Goal: Information Seeking & Learning: Learn about a topic

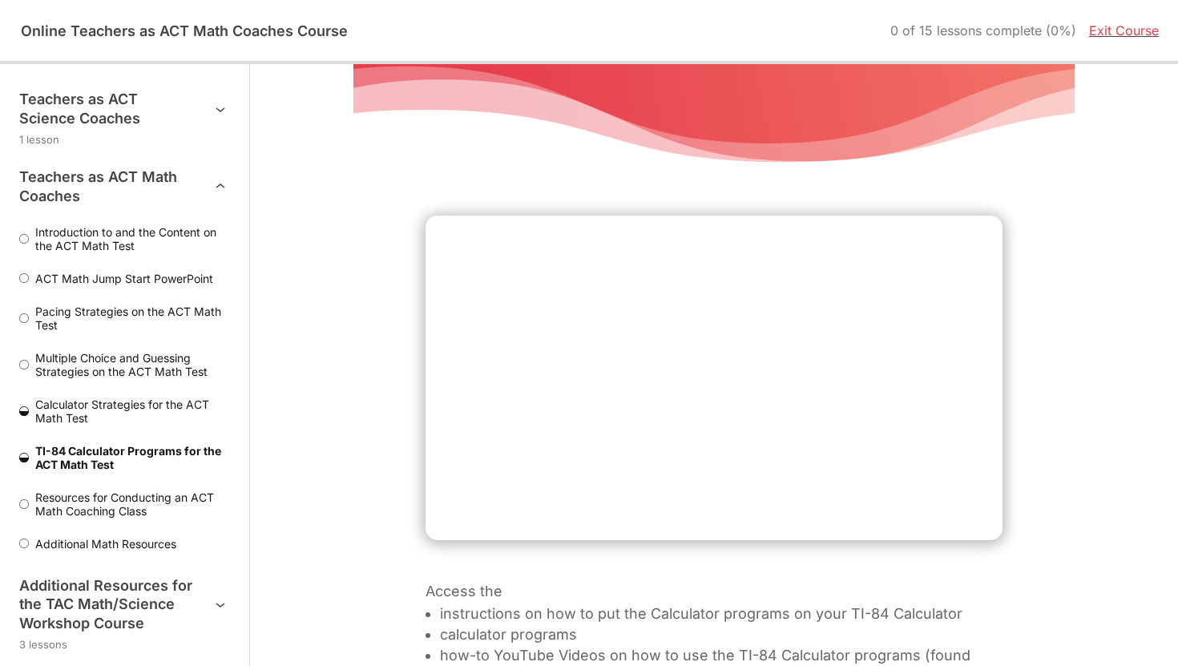
scroll to position [346, 0]
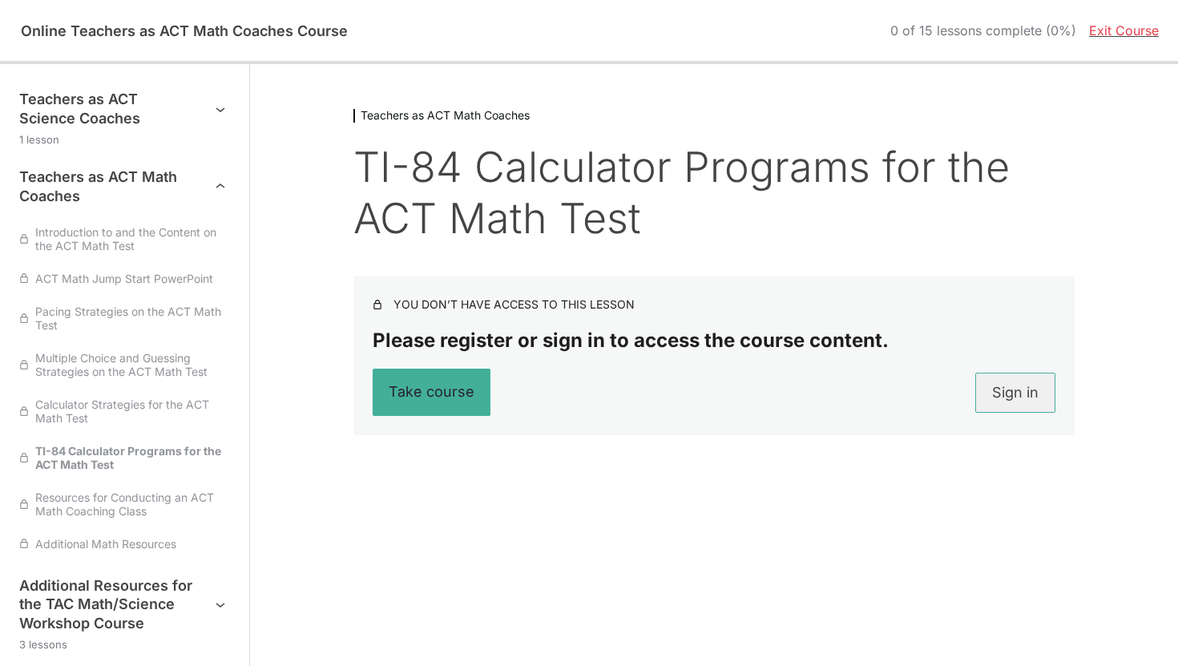
click at [1041, 397] on link "Sign in" at bounding box center [1015, 393] width 80 height 40
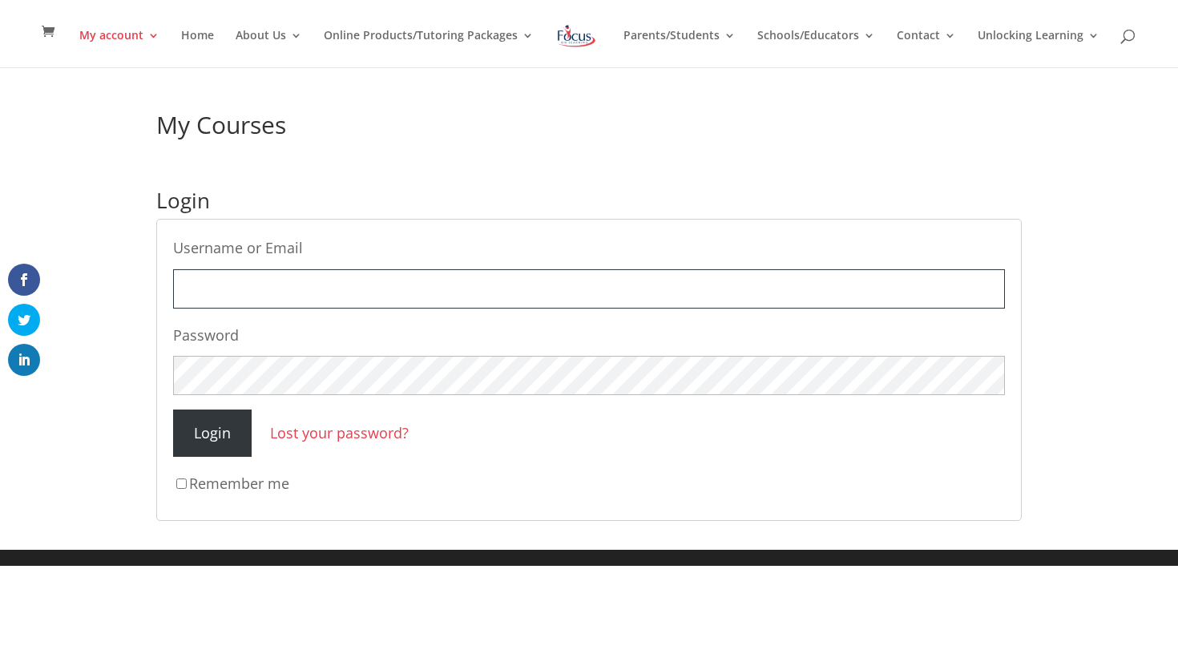
click at [742, 298] on input "Username or Email" at bounding box center [589, 288] width 832 height 39
type input "[EMAIL_ADDRESS][DOMAIN_NAME]"
click at [219, 477] on label "Remember me" at bounding box center [589, 483] width 832 height 25
click at [187, 478] on input "Remember me" at bounding box center [181, 483] width 10 height 10
checkbox input "true"
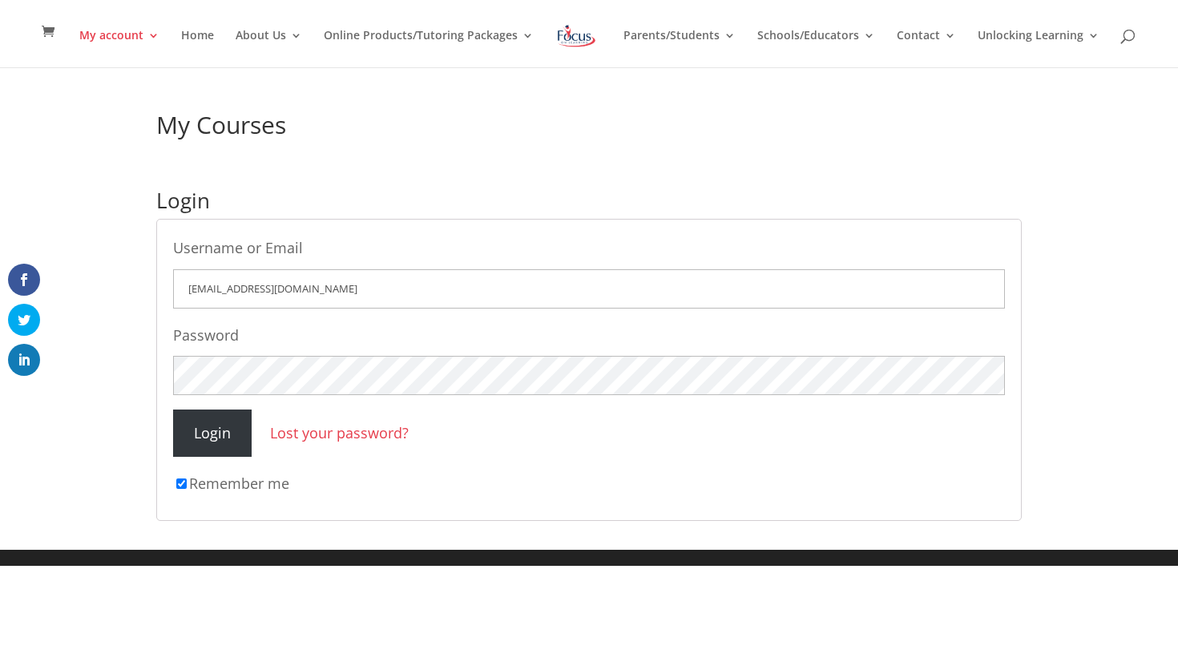
click at [219, 421] on input "Login" at bounding box center [212, 432] width 79 height 47
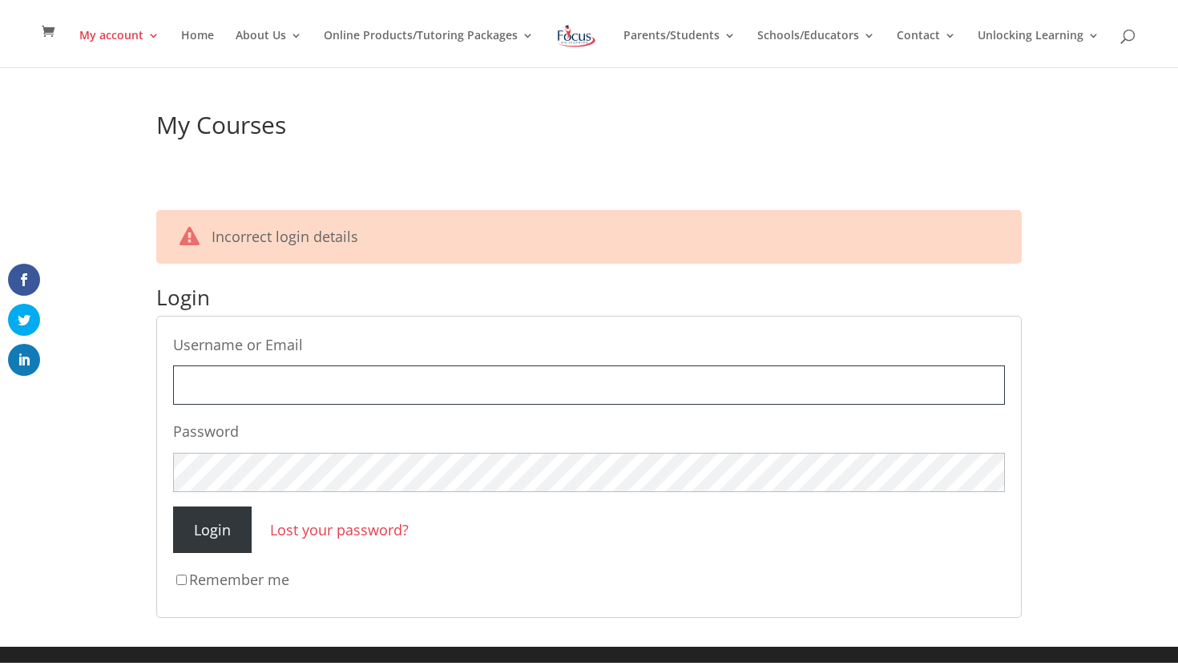
click at [495, 374] on input "Username or Email" at bounding box center [589, 384] width 832 height 39
type input "[EMAIL_ADDRESS][DOMAIN_NAME]"
click at [226, 533] on input "Login" at bounding box center [212, 529] width 79 height 47
click at [266, 384] on input "Username or Email" at bounding box center [589, 384] width 832 height 39
type input "[EMAIL_ADDRESS][DOMAIN_NAME]"
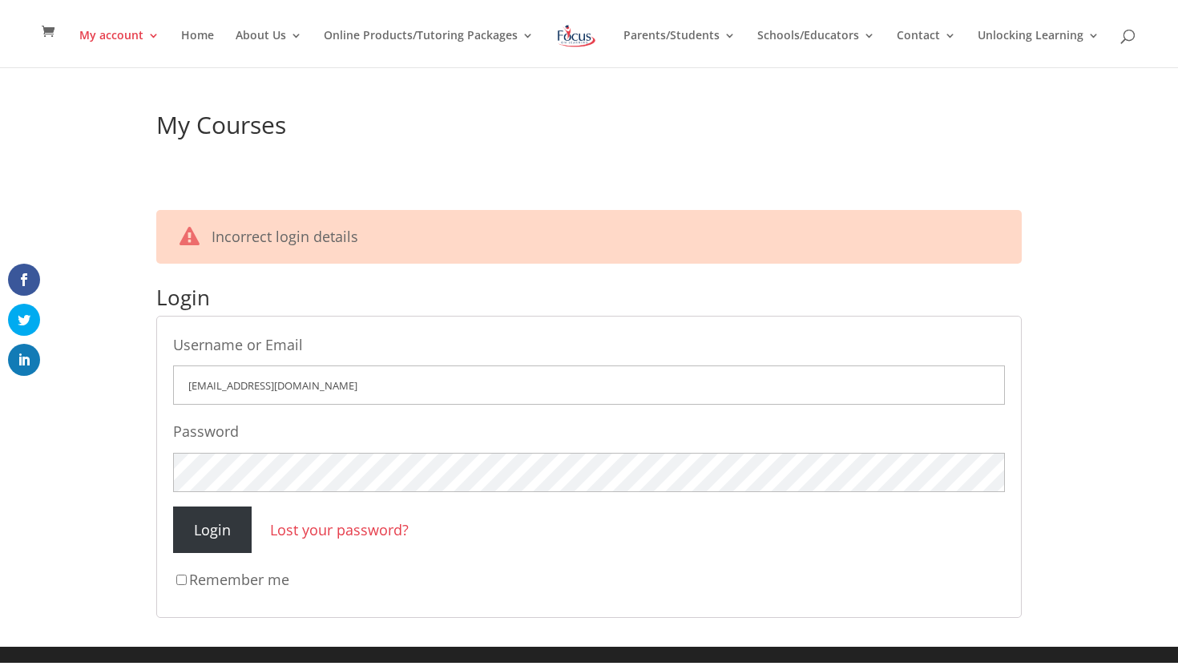
click at [220, 532] on input "Login" at bounding box center [212, 529] width 79 height 47
click at [270, 395] on input "Username or Email" at bounding box center [589, 384] width 832 height 39
type input "[EMAIL_ADDRESS][DOMAIN_NAME]"
click at [228, 529] on input "Login" at bounding box center [212, 529] width 79 height 47
click at [325, 520] on link "Lost your password?" at bounding box center [339, 529] width 139 height 19
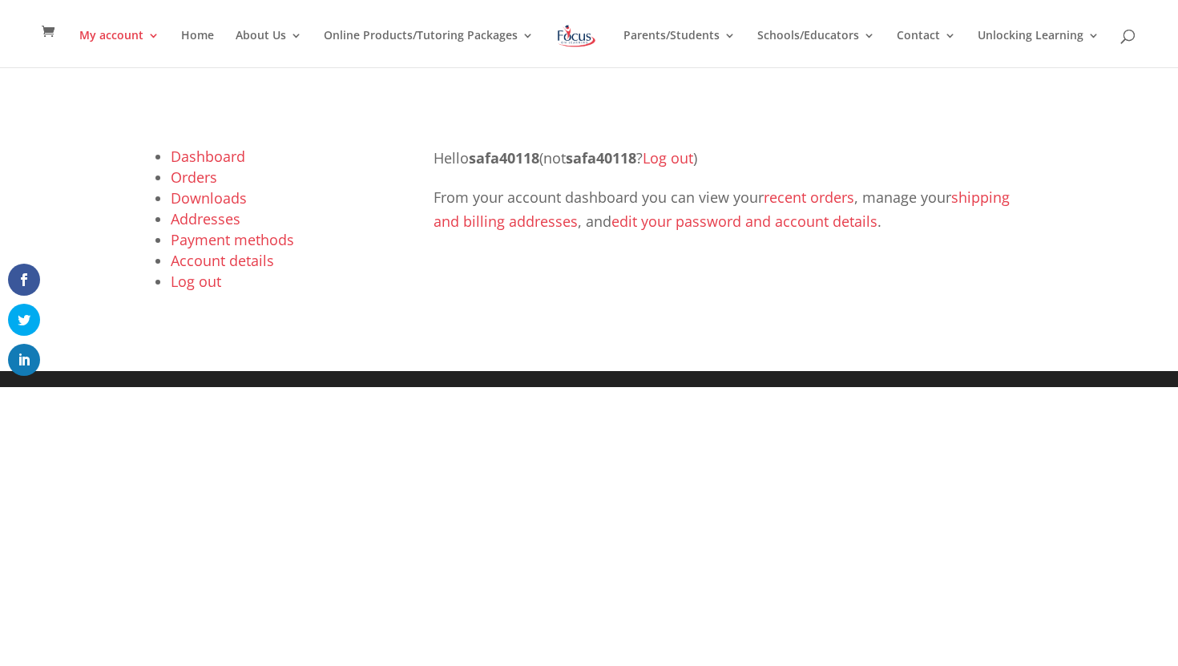
click at [216, 152] on link "Dashboard" at bounding box center [208, 156] width 75 height 19
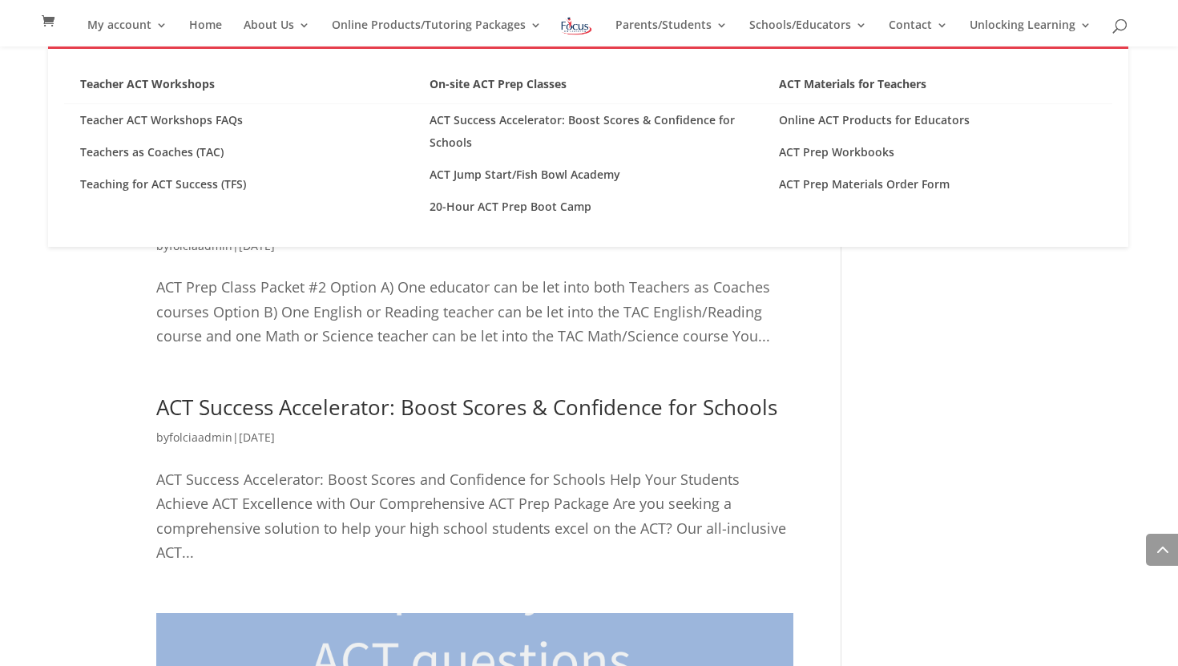
scroll to position [709, 0]
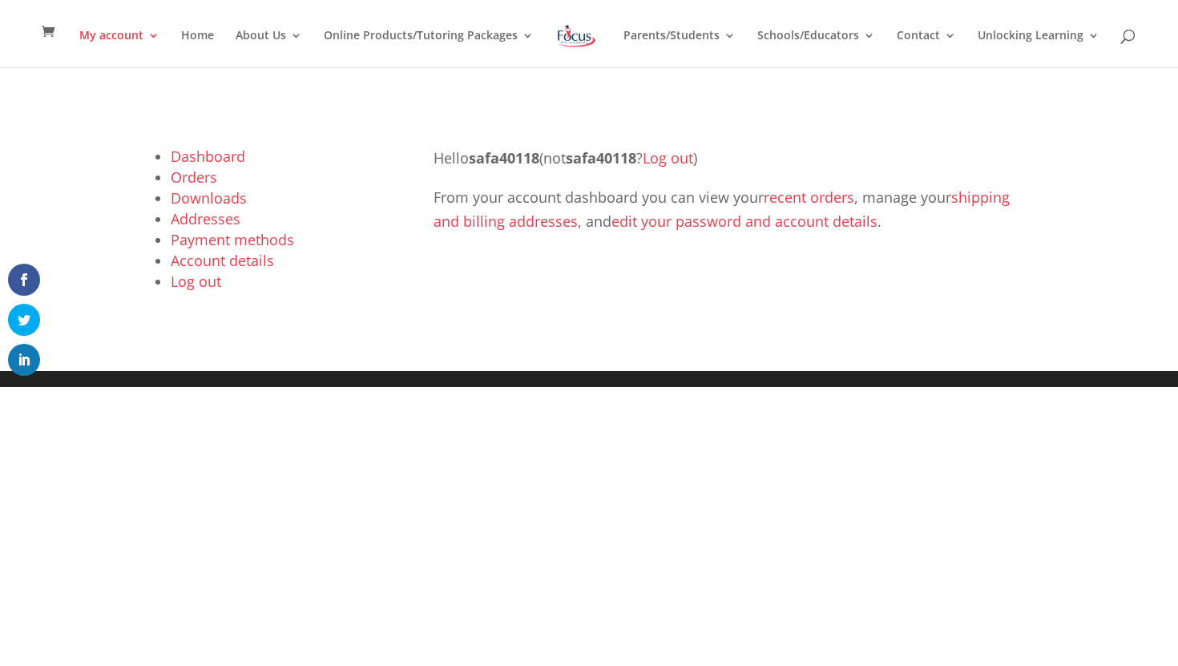
click at [216, 152] on link "Dashboard" at bounding box center [208, 156] width 75 height 19
click at [207, 179] on link "Orders" at bounding box center [194, 176] width 46 height 19
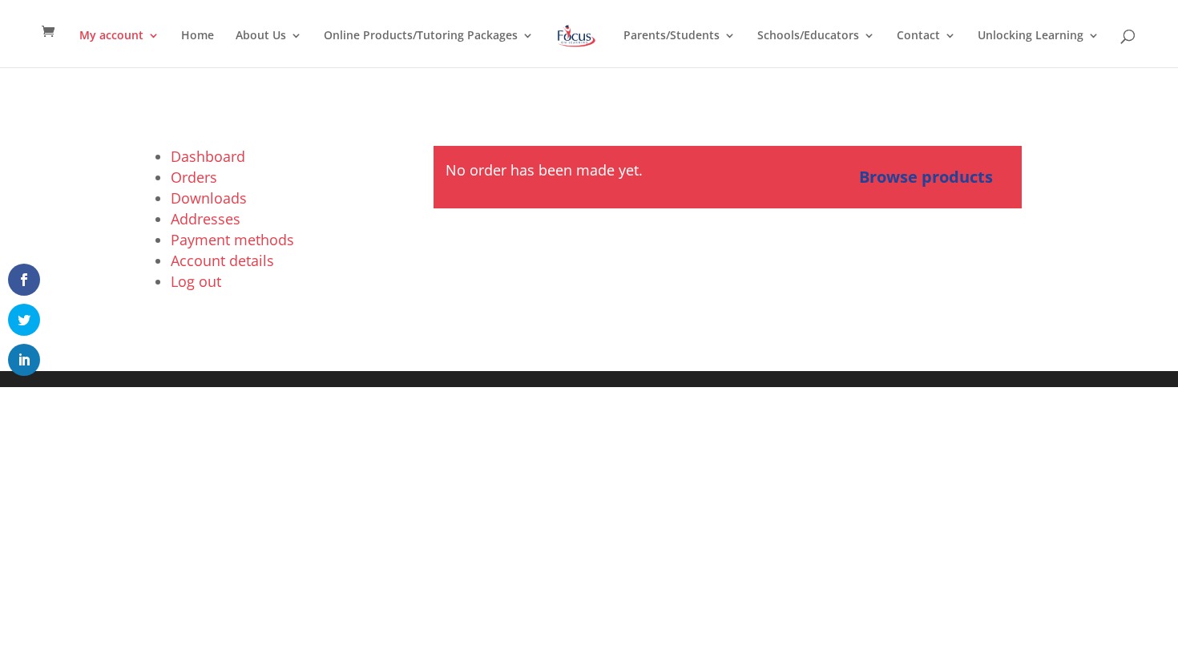
click at [214, 193] on link "Downloads" at bounding box center [209, 197] width 76 height 19
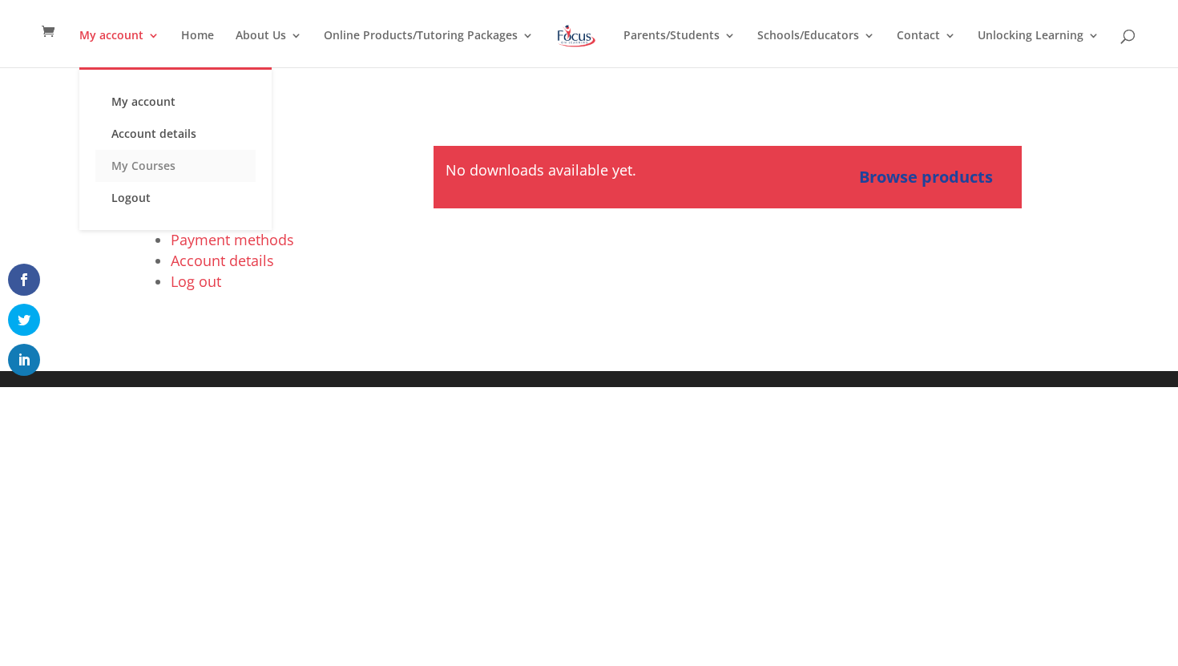
click at [163, 162] on link "My Courses" at bounding box center [175, 166] width 160 height 32
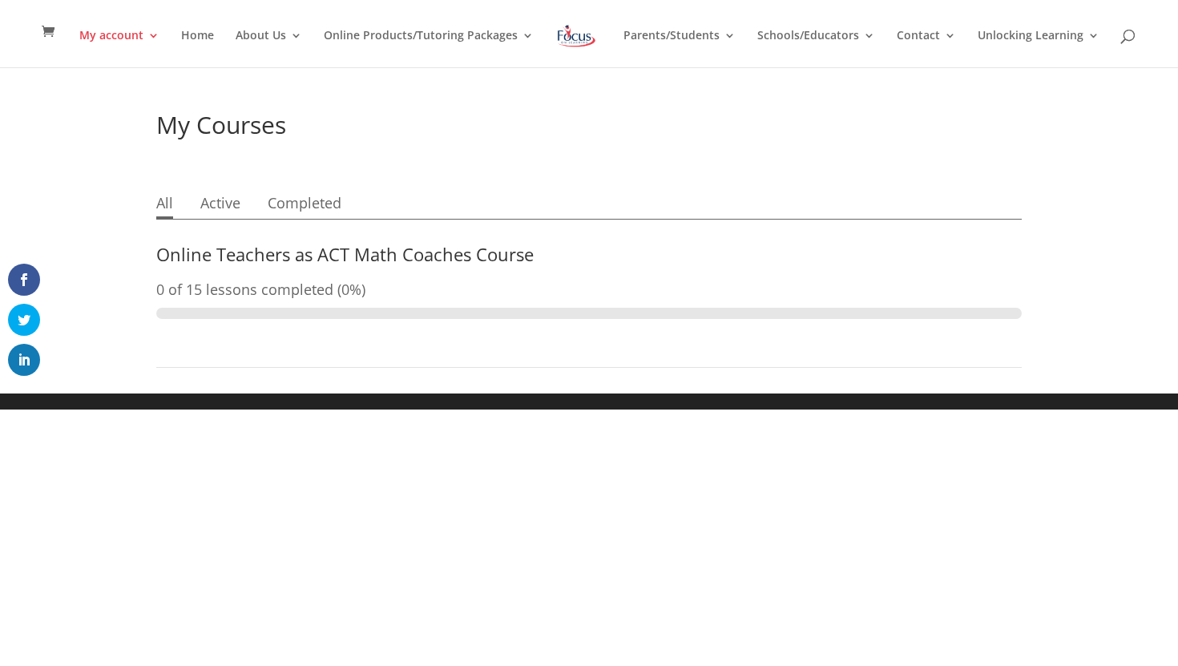
click at [327, 256] on link "Online Teachers as ACT Math Coaches Course" at bounding box center [344, 254] width 377 height 24
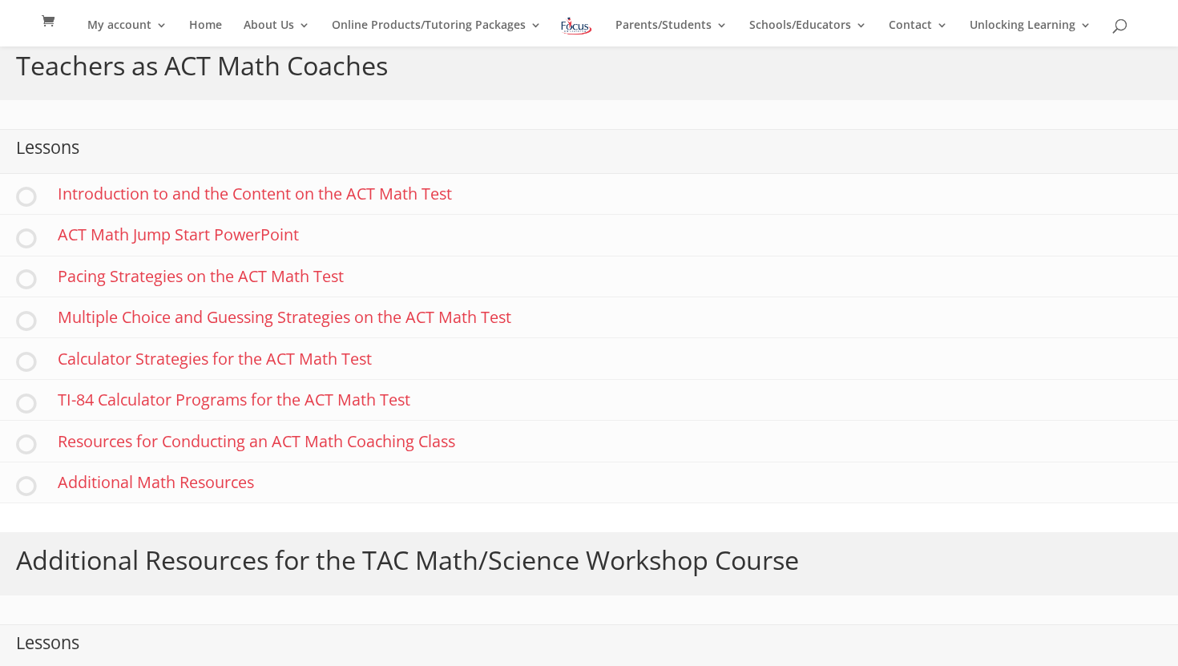
scroll to position [453, 0]
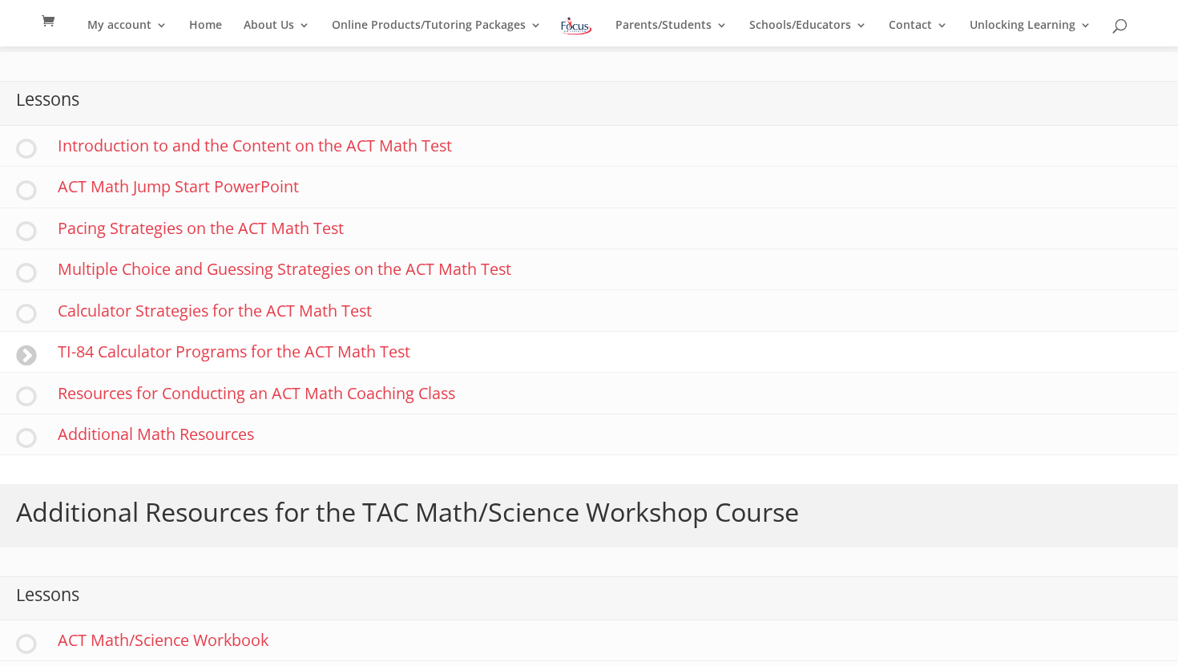
click at [332, 351] on link "TI-84 Calculator Programs for the ACT Math Test" at bounding box center [589, 352] width 1178 height 41
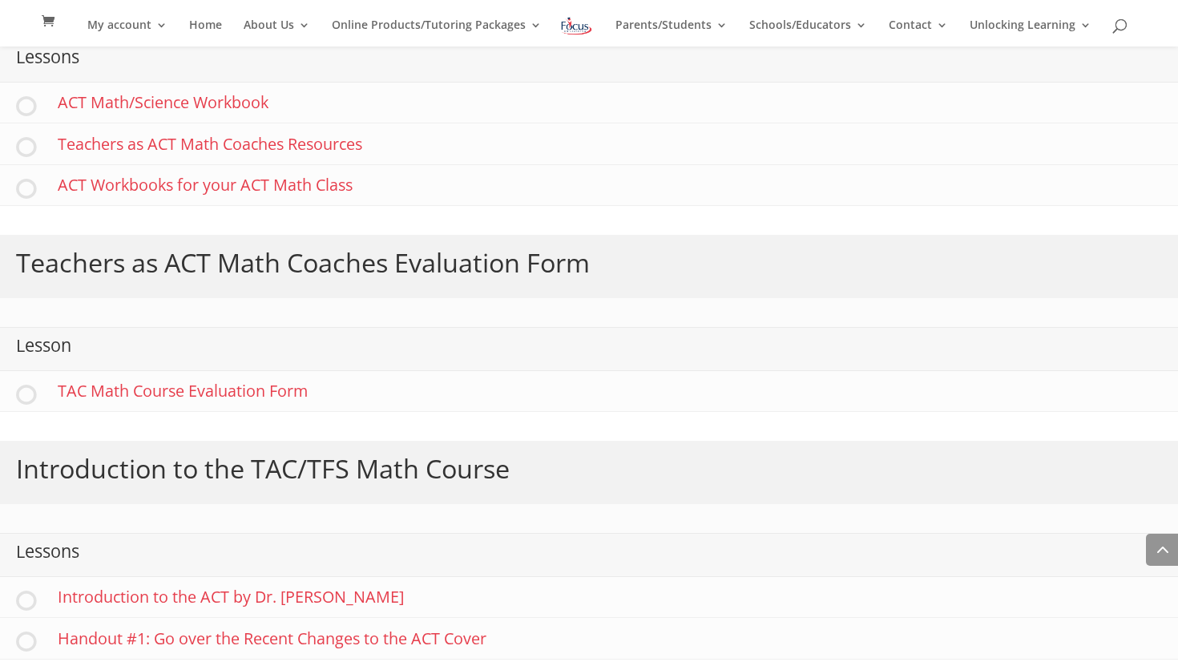
scroll to position [1106, 0]
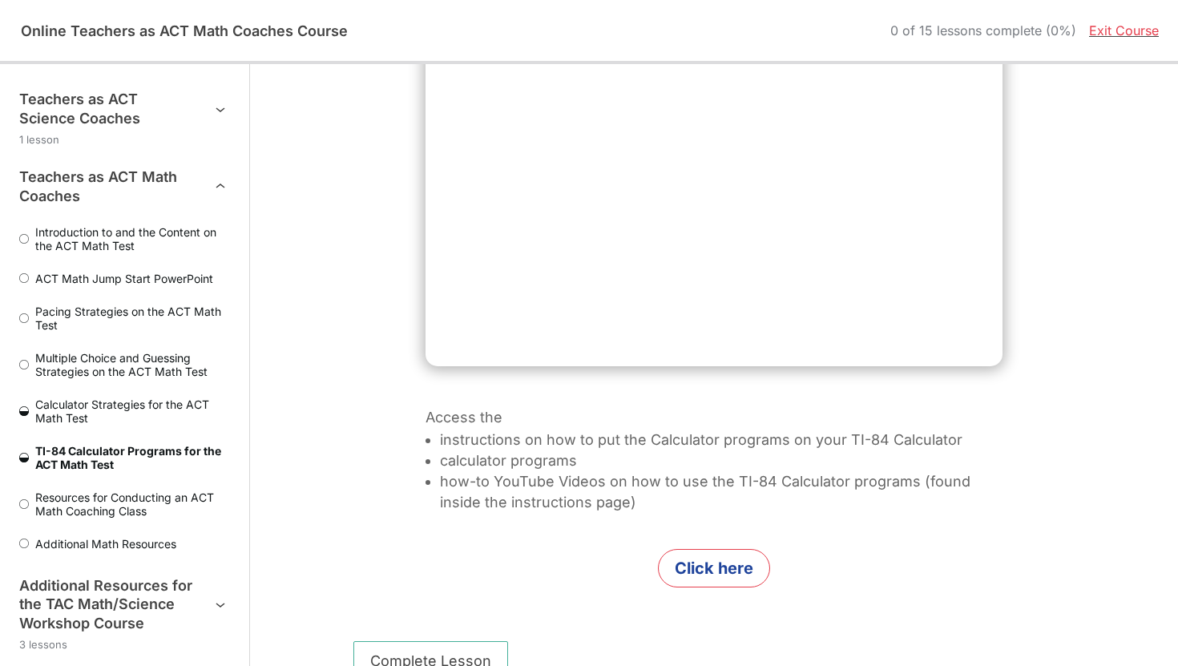
scroll to position [569, 0]
